Goal: Information Seeking & Learning: Learn about a topic

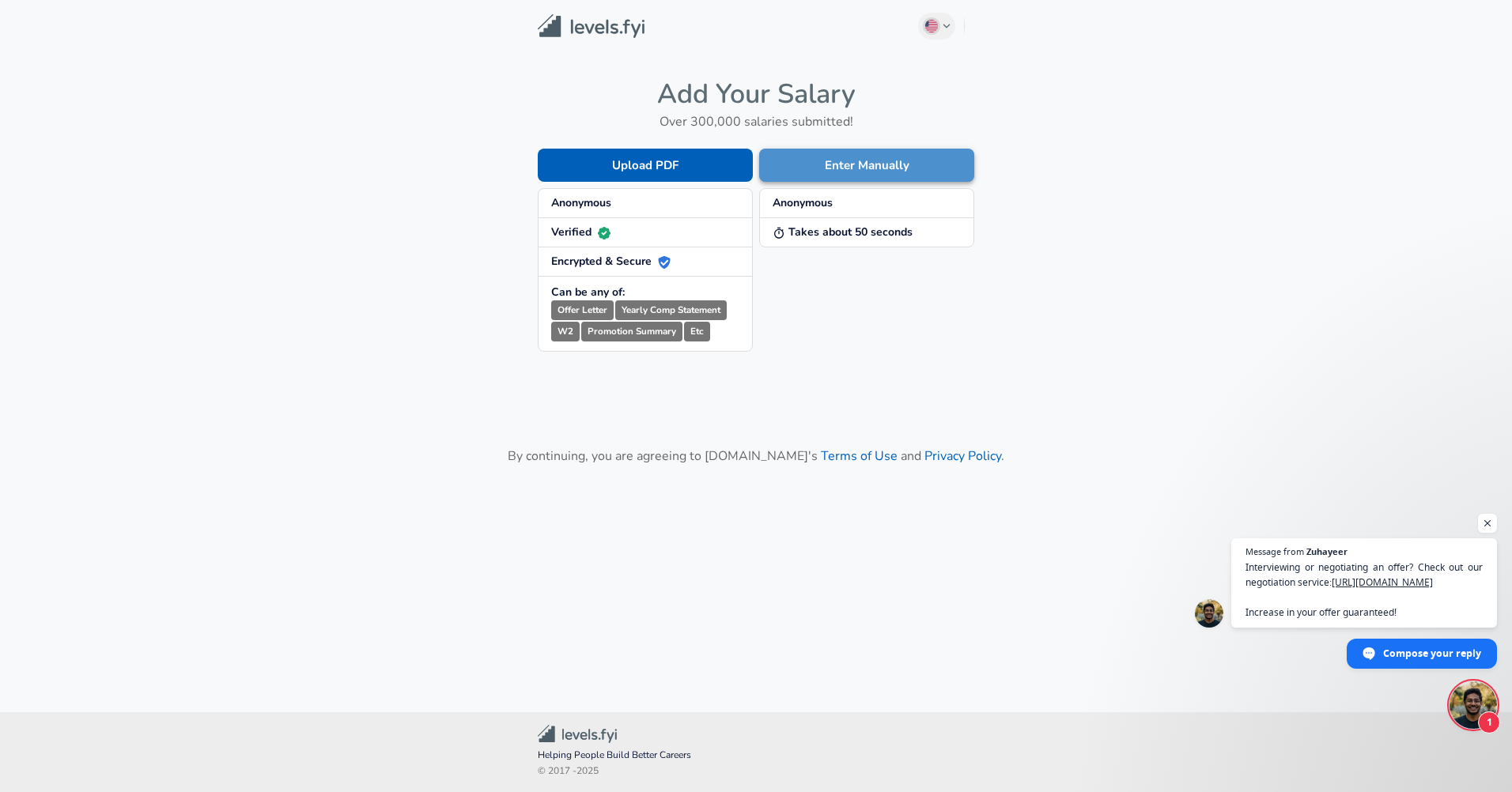
click at [846, 172] on button "Enter Manually" at bounding box center [866, 165] width 215 height 33
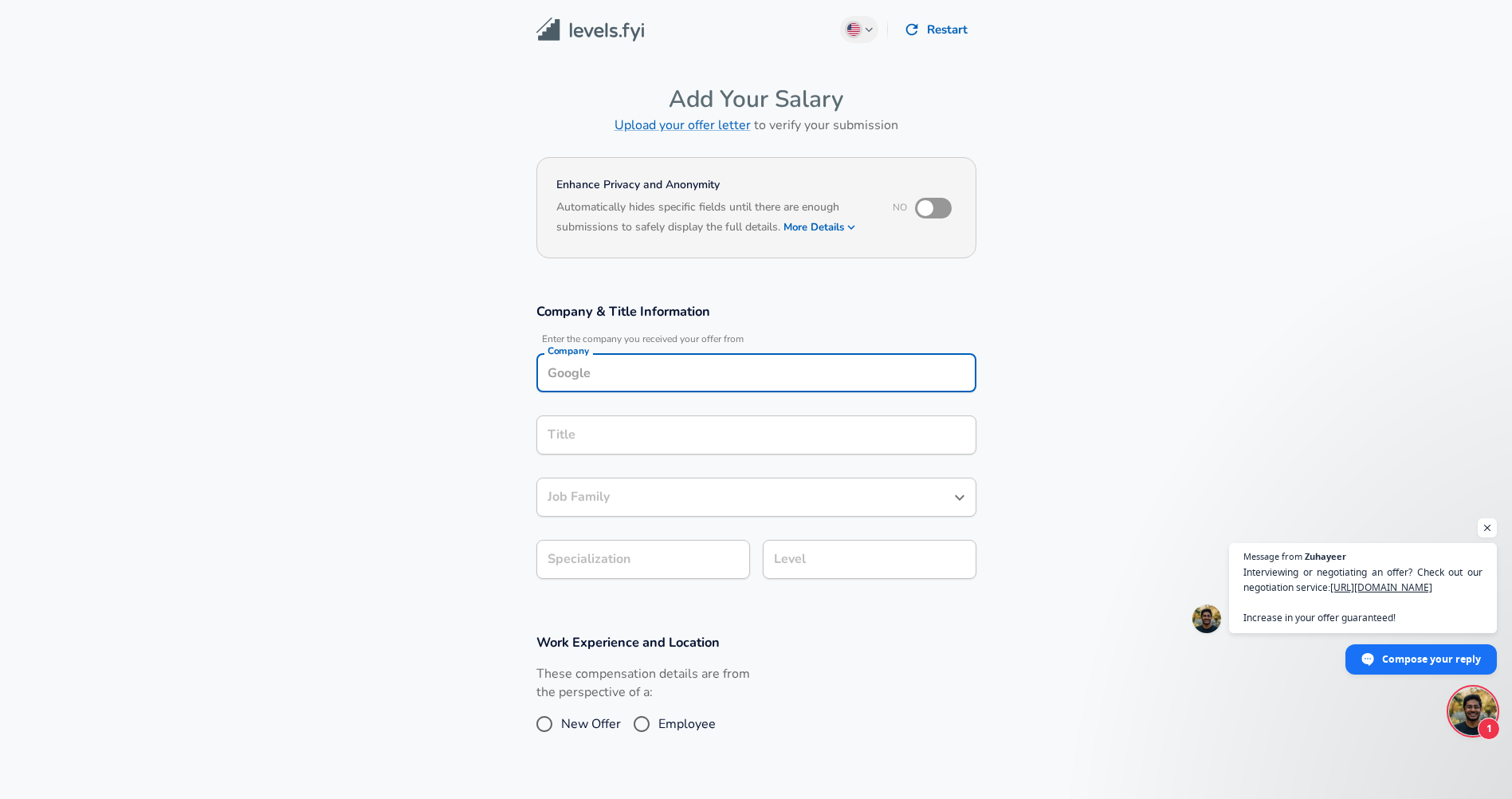
scroll to position [16, 0]
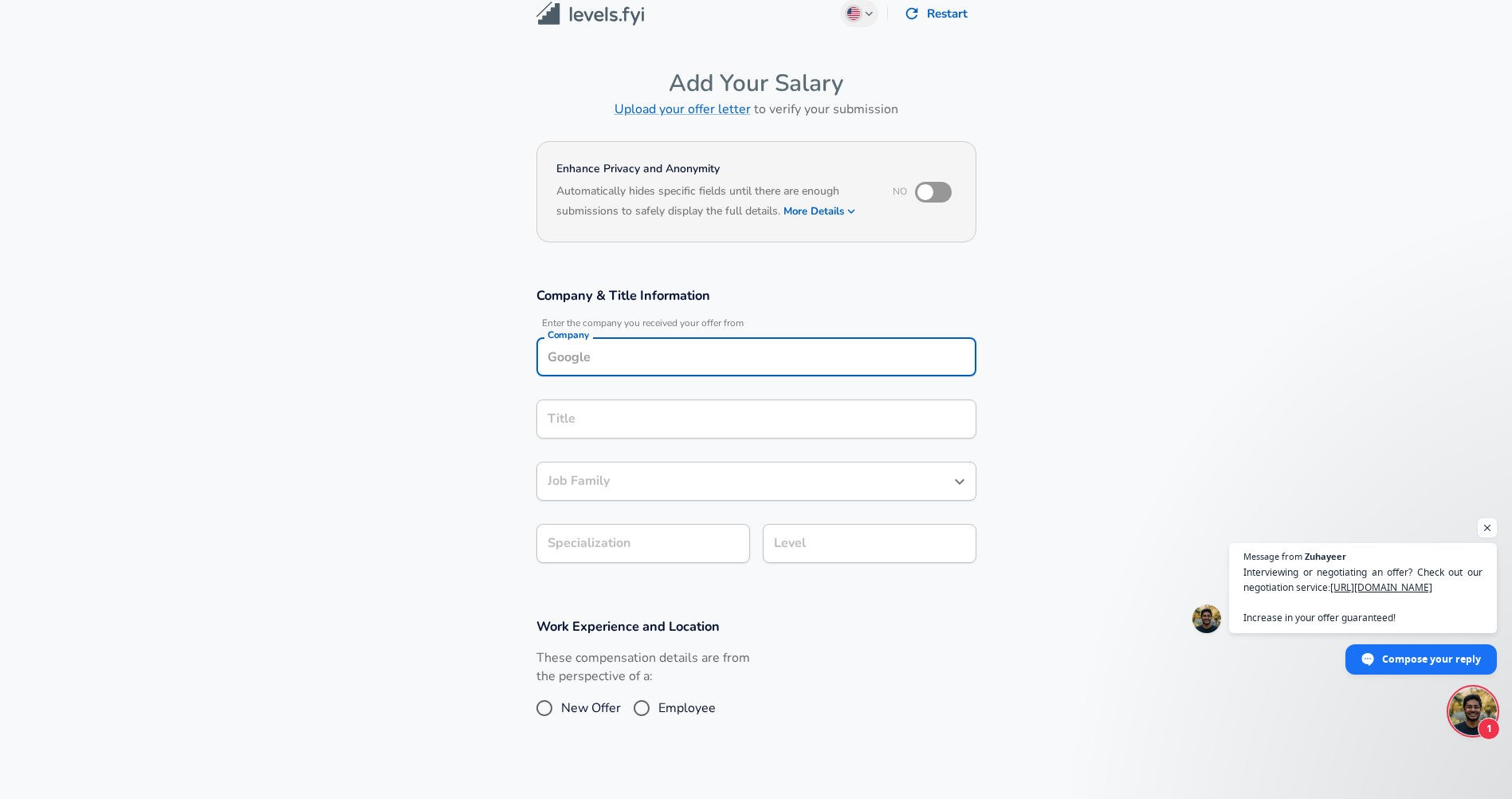
click at [683, 368] on input "Company" at bounding box center [756, 357] width 425 height 25
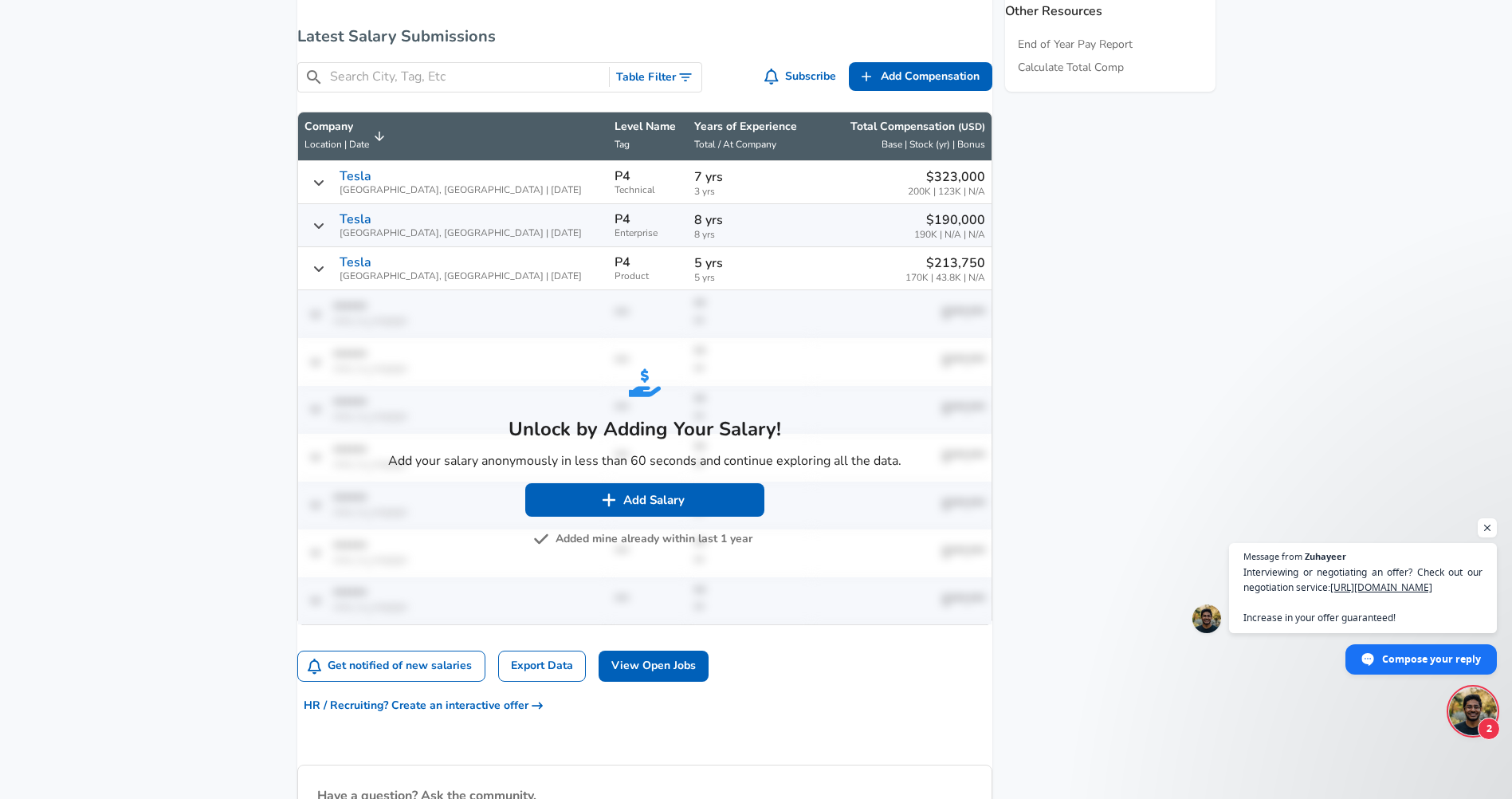
scroll to position [794, 0]
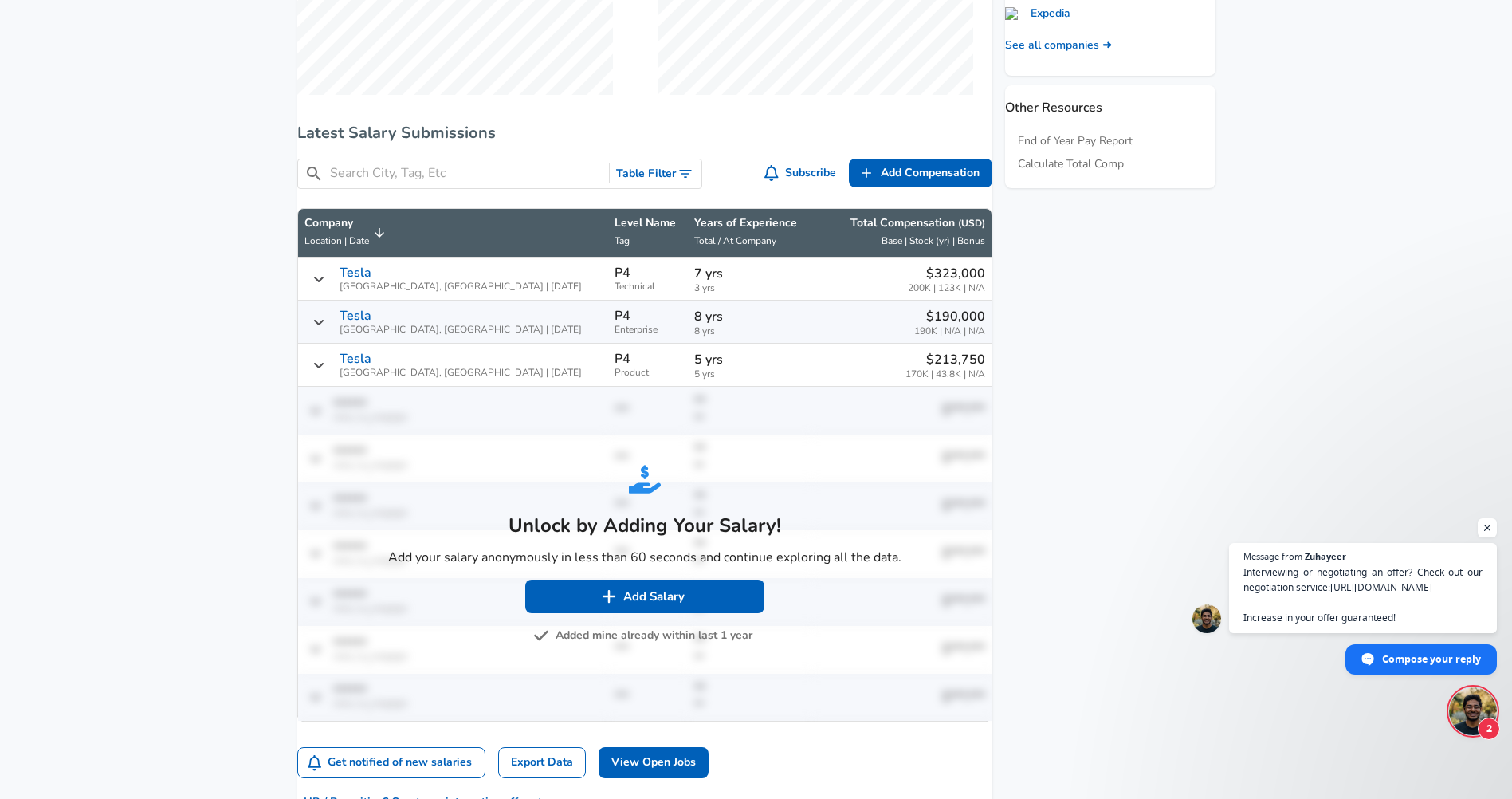
click at [323, 282] on icon "Salary Submissions" at bounding box center [318, 279] width 10 height 6
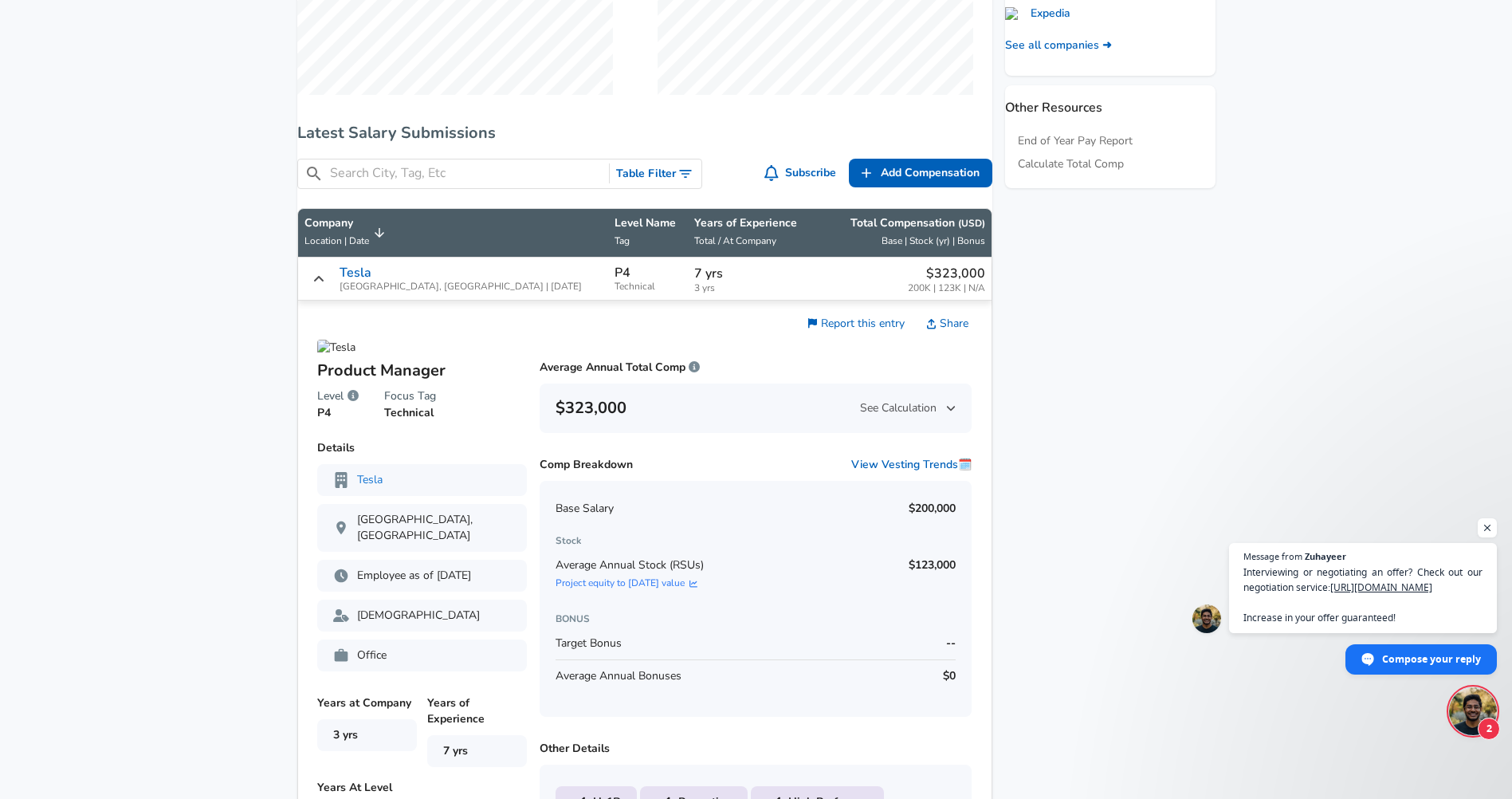
click at [325, 286] on icon "Salary Submissions" at bounding box center [319, 279] width 13 height 13
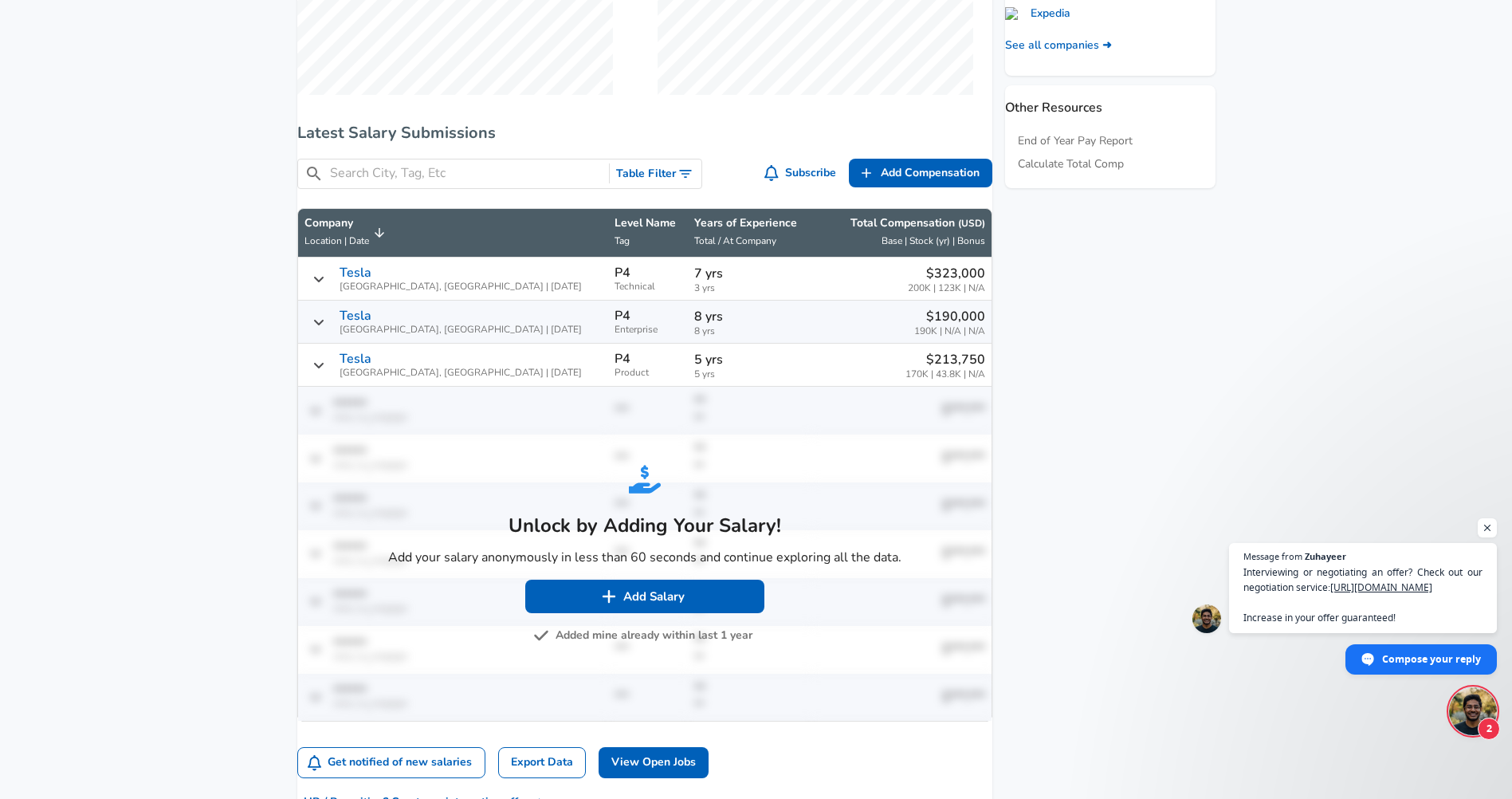
click at [325, 329] on icon "Salary Submissions" at bounding box center [319, 322] width 13 height 13
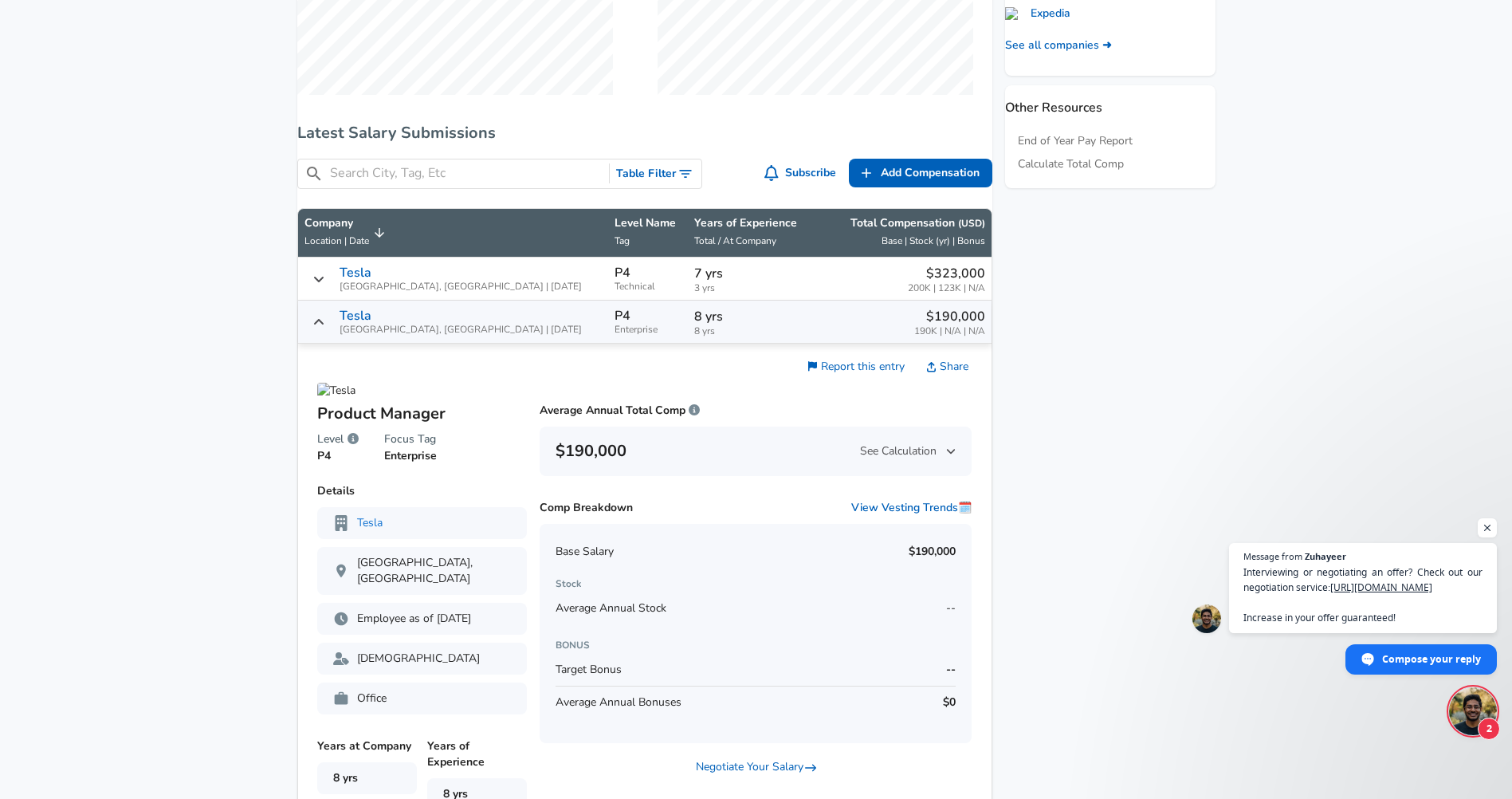
click at [325, 329] on icon "Salary Submissions" at bounding box center [319, 322] width 13 height 13
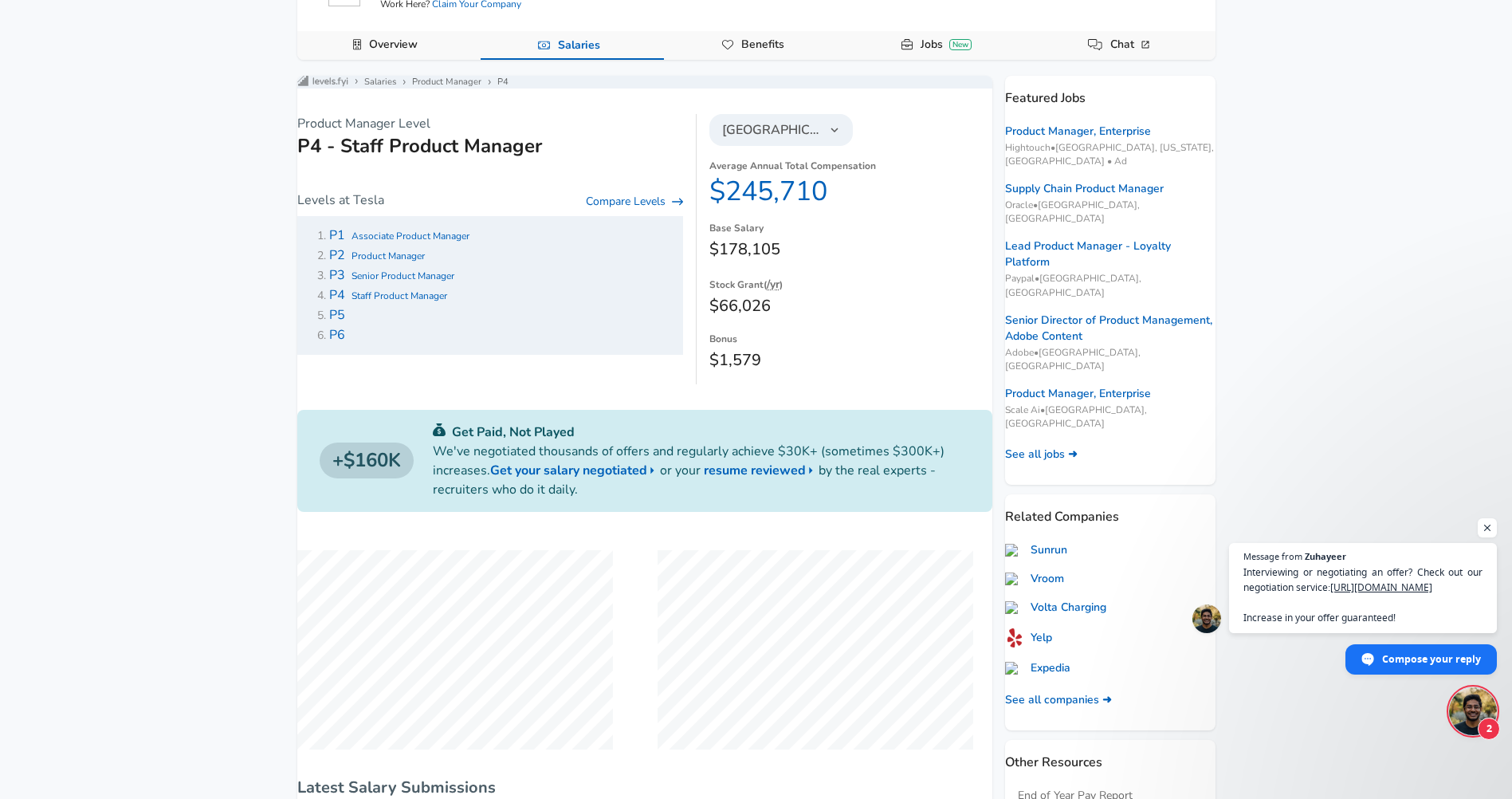
scroll to position [0, 0]
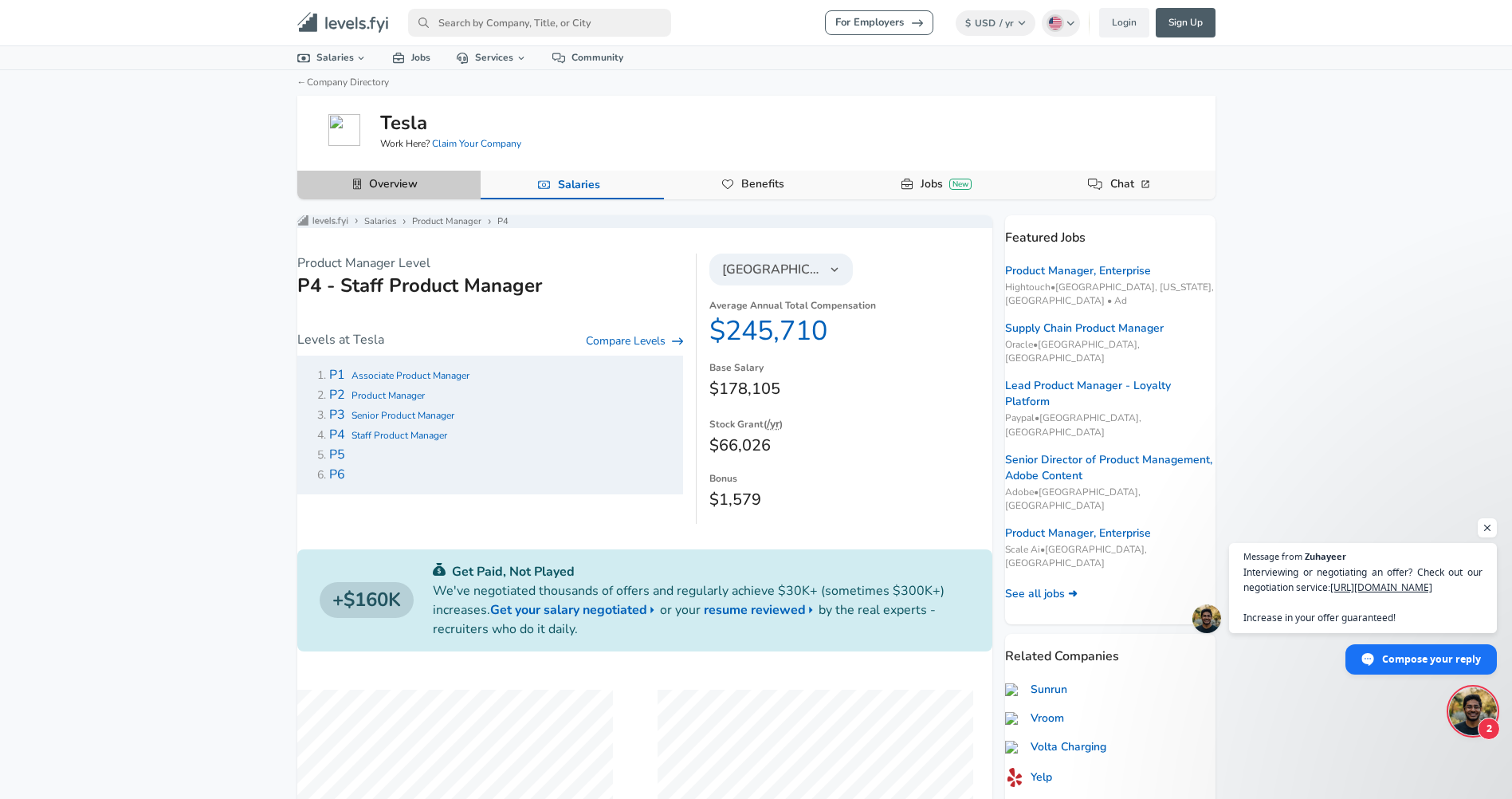
click at [382, 190] on link "Overview" at bounding box center [393, 184] width 62 height 27
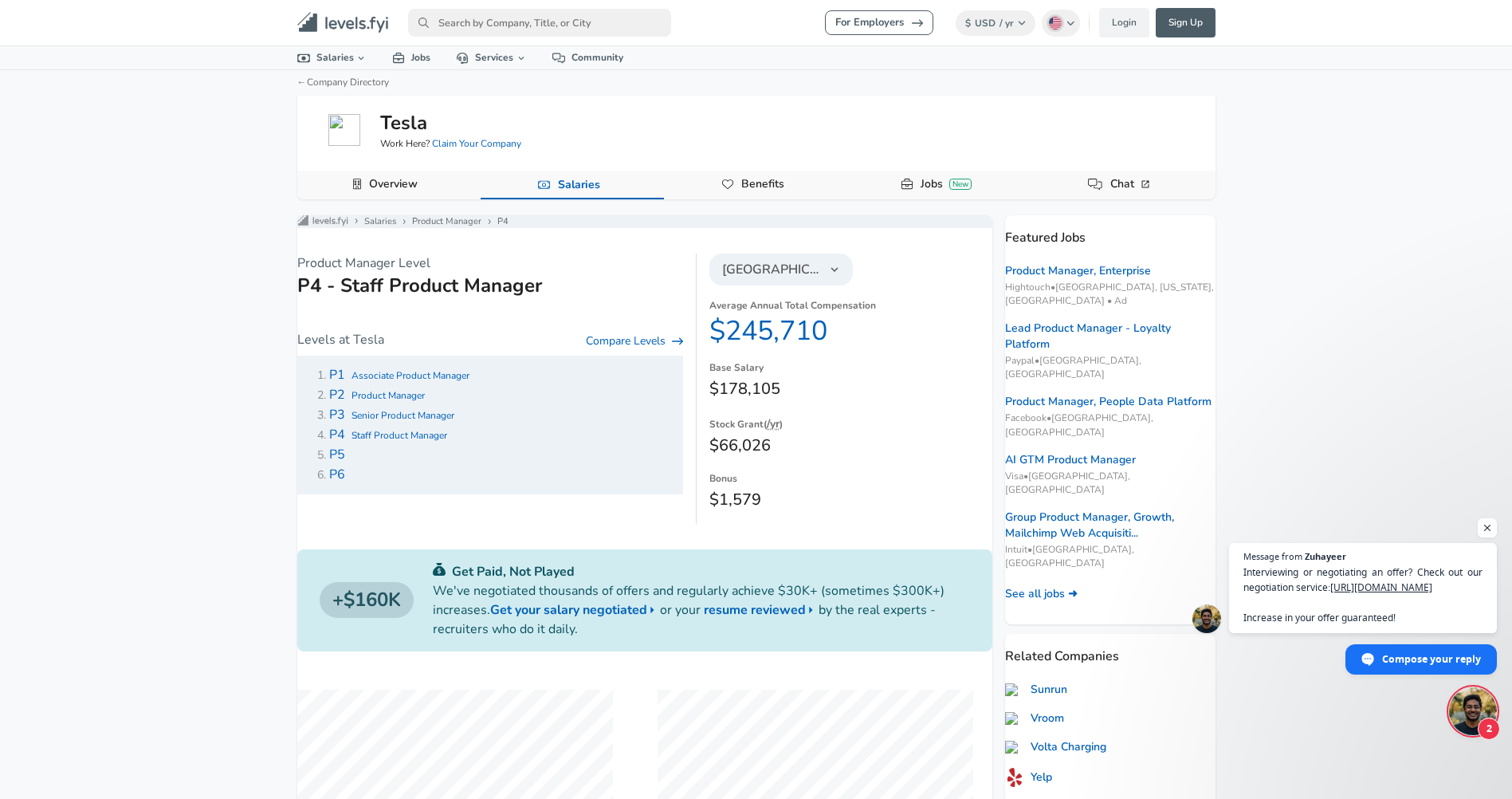
click at [413, 421] on span "Senior Product Manager" at bounding box center [403, 415] width 103 height 13
